Goal: Navigation & Orientation: Find specific page/section

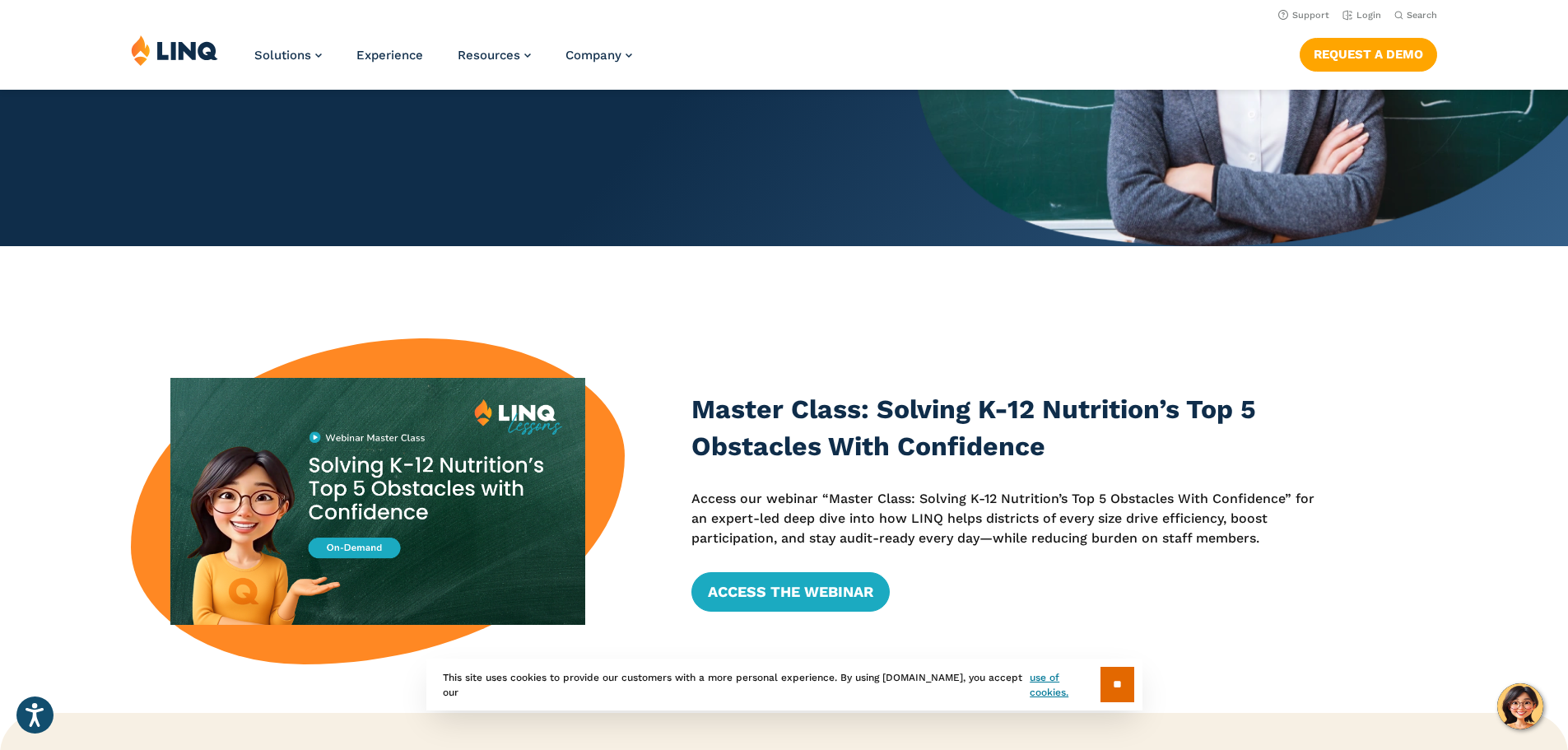
scroll to position [165, 0]
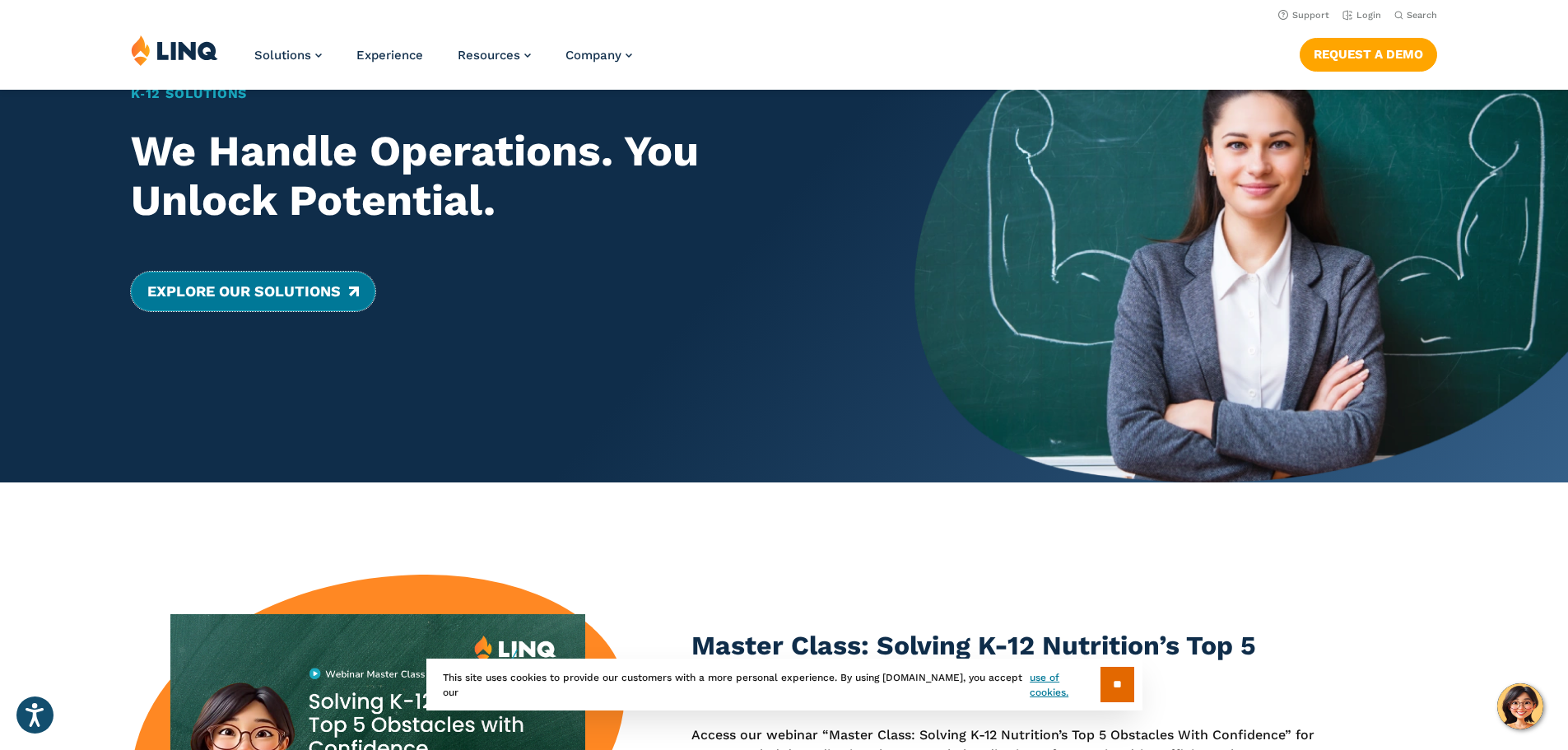
click at [232, 301] on link "Explore Our Solutions" at bounding box center [253, 291] width 245 height 39
